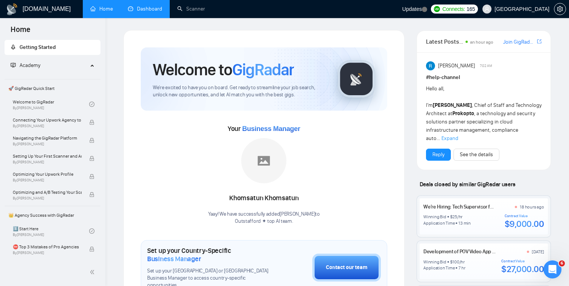
click at [149, 11] on link "Dashboard" at bounding box center [145, 9] width 34 height 6
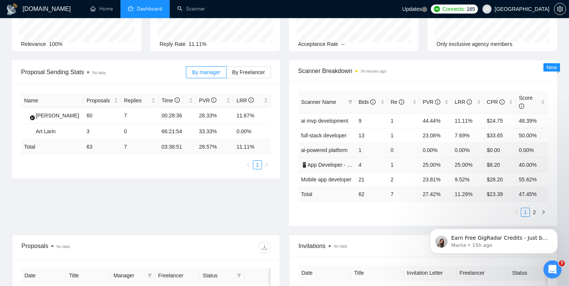
scroll to position [65, 0]
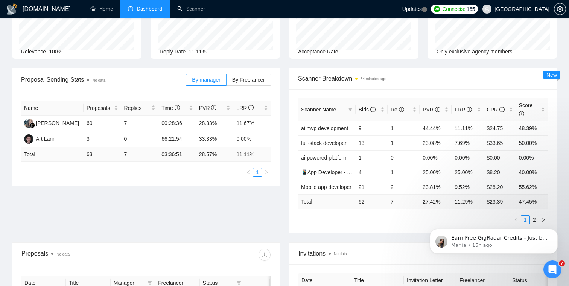
click at [533, 220] on body "Earn Free GigRadar Credits - Just by Sharing Your Story! 💬 Want more credits fo…" at bounding box center [494, 239] width 145 height 47
click at [531, 221] on body "Earn Free GigRadar Credits - Just by Sharing Your Story! 💬 Want more credits fo…" at bounding box center [494, 239] width 145 height 47
click at [539, 221] on body "Earn Free GigRadar Credits - Just by Sharing Your Story! 💬 Want more credits fo…" at bounding box center [494, 239] width 145 height 47
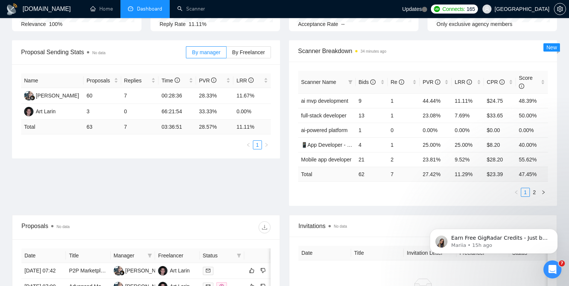
scroll to position [96, 0]
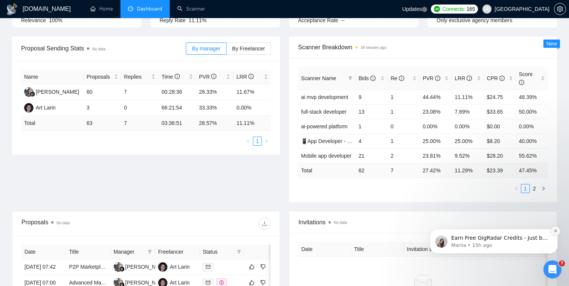
click at [557, 233] on icon "Dismiss notification" at bounding box center [556, 231] width 4 height 4
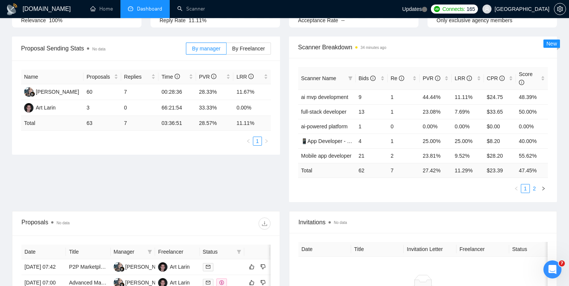
click at [538, 189] on link "2" at bounding box center [535, 188] width 8 height 8
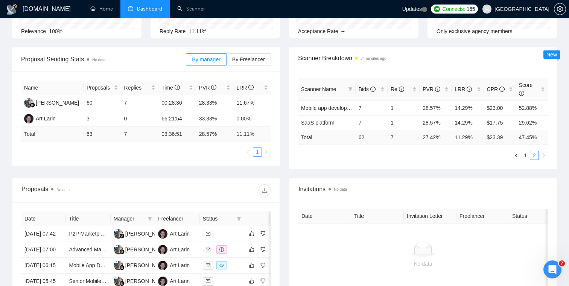
scroll to position [82, 0]
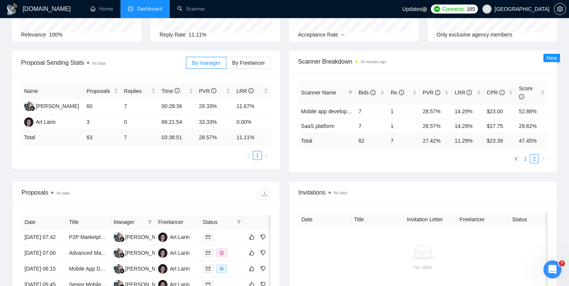
click at [526, 160] on link "1" at bounding box center [525, 159] width 8 height 8
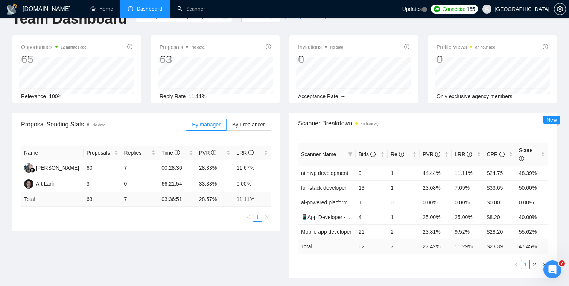
scroll to position [0, 0]
